Goal: Information Seeking & Learning: Find specific fact

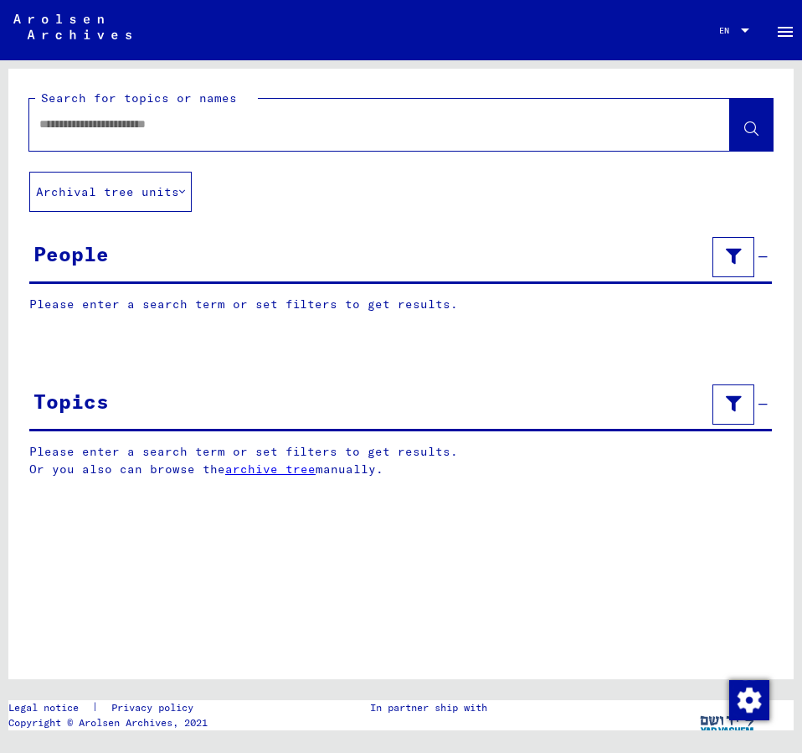
click at [69, 132] on input "text" at bounding box center [364, 125] width 651 height 18
click at [120, 127] on input "**********" at bounding box center [364, 125] width 651 height 18
type input "**********"
click at [750, 121] on span at bounding box center [752, 127] width 14 height 18
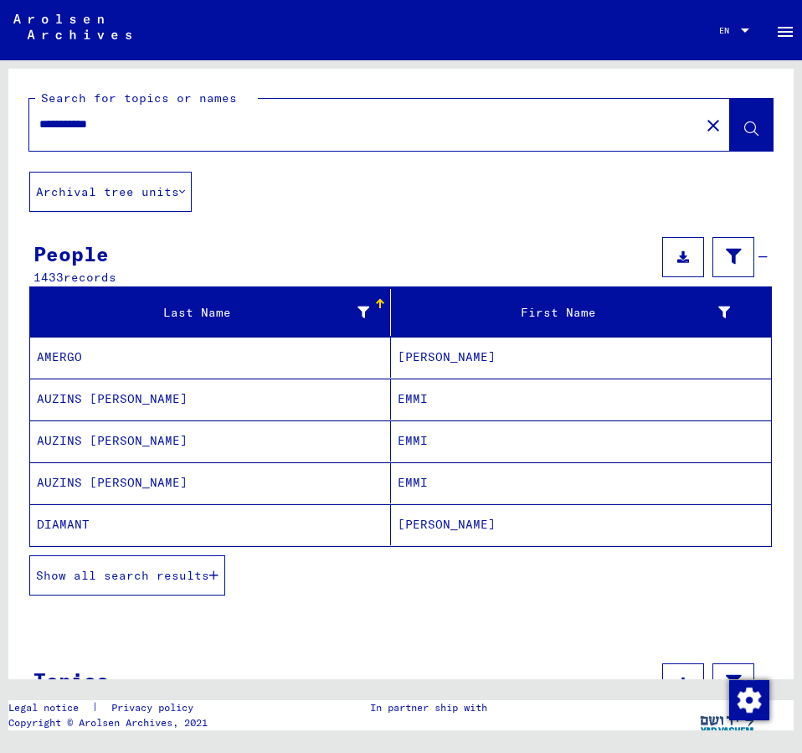
click at [179, 569] on span "Show all search results" at bounding box center [122, 575] width 173 height 15
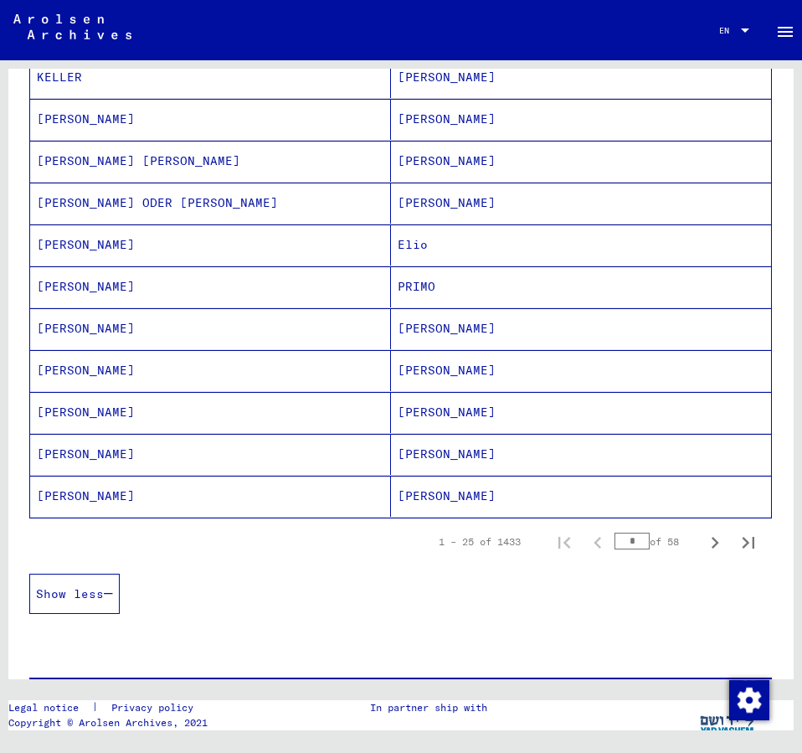
scroll to position [905, 0]
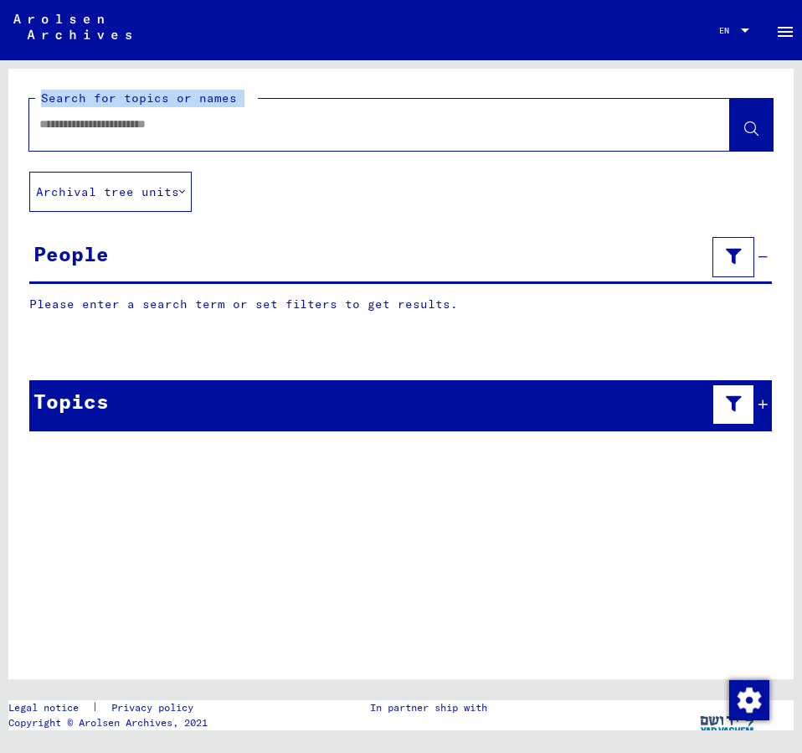
drag, startPoint x: 791, startPoint y: 262, endPoint x: 803, endPoint y: 206, distance: 57.5
click at [794, 206] on div "Search for topics or names Archival tree units People Please enter a search ter…" at bounding box center [401, 374] width 786 height 611
click at [101, 114] on div at bounding box center [359, 125] width 661 height 38
click at [61, 127] on input "text" at bounding box center [364, 125] width 651 height 18
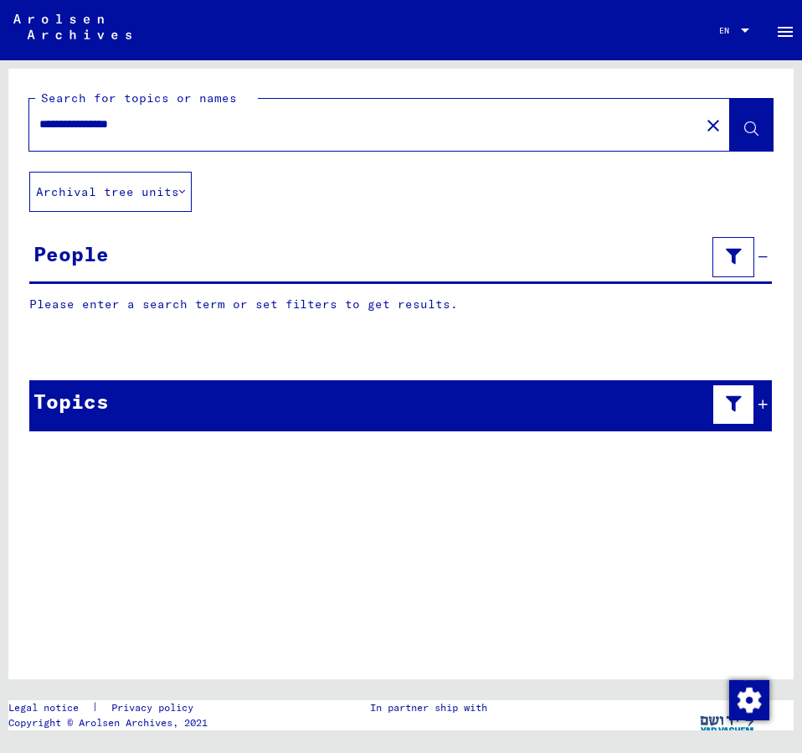
type input "**********"
click at [762, 123] on button at bounding box center [751, 125] width 43 height 52
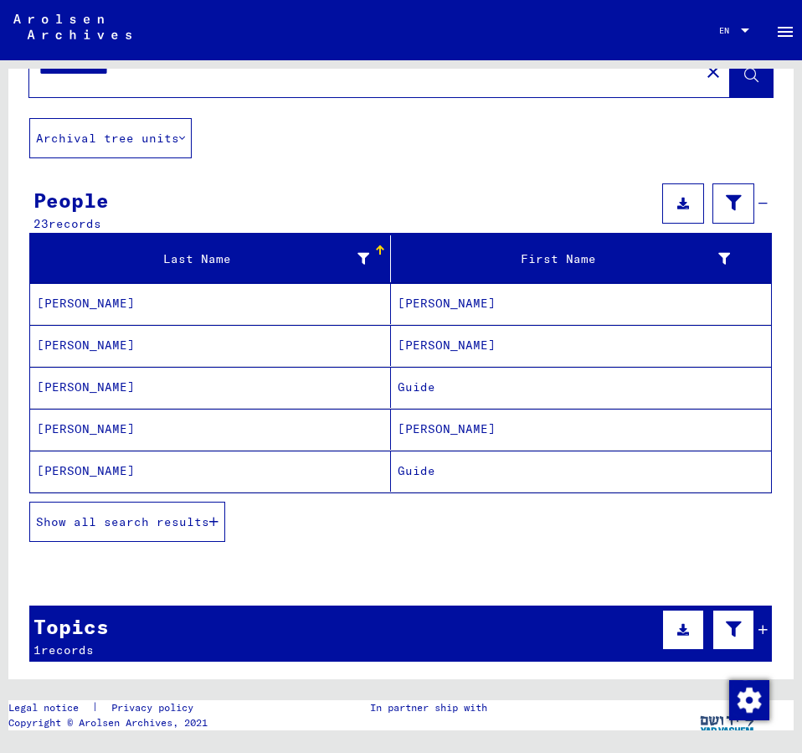
scroll to position [181, 0]
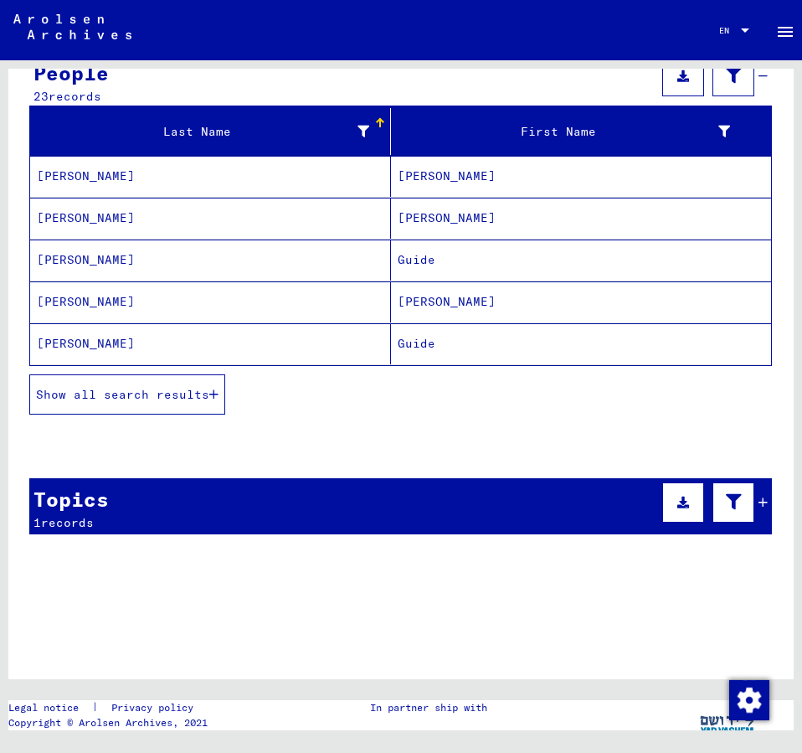
click at [115, 390] on span "Show all search results" at bounding box center [122, 394] width 173 height 15
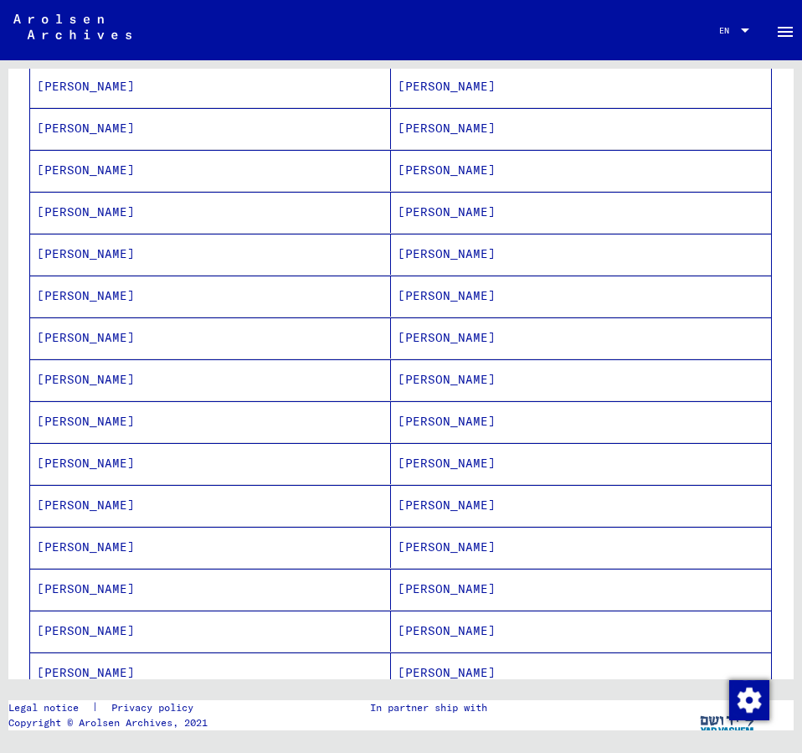
scroll to position [633, 0]
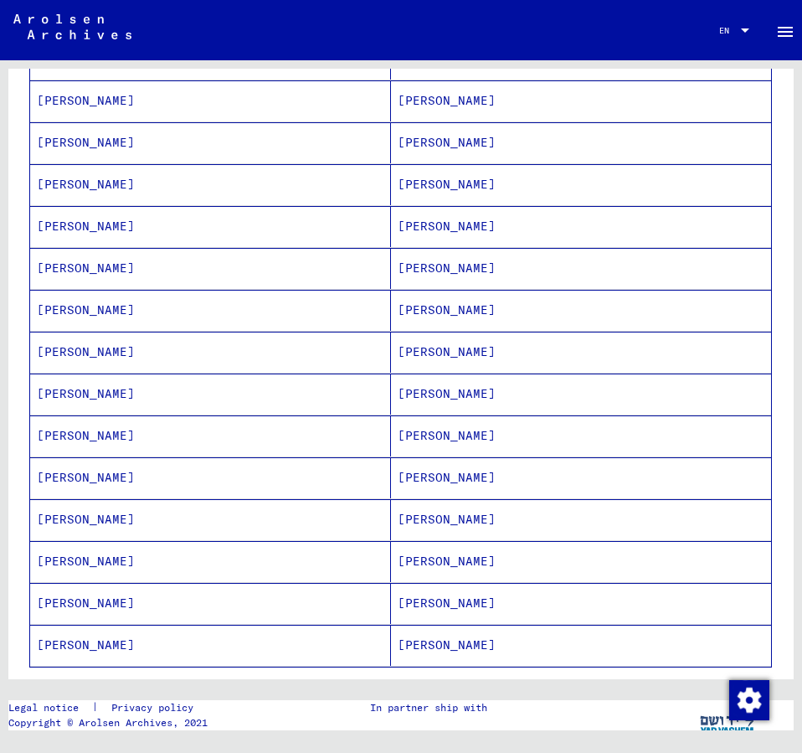
click at [433, 562] on mat-cell "[PERSON_NAME]" at bounding box center [581, 561] width 380 height 41
